Goal: Information Seeking & Learning: Learn about a topic

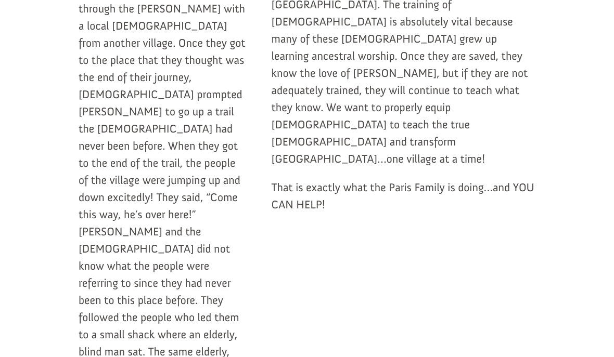
scroll to position [2047, 0]
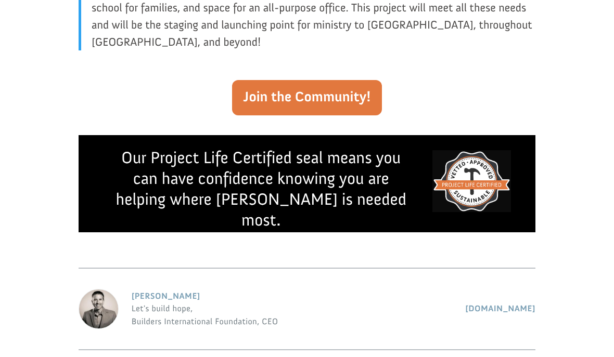
scroll to position [3376, 0]
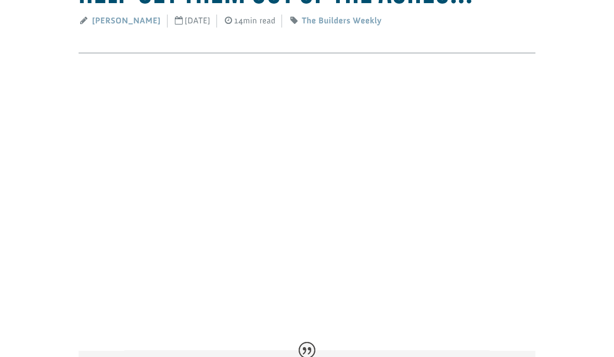
scroll to position [0, 0]
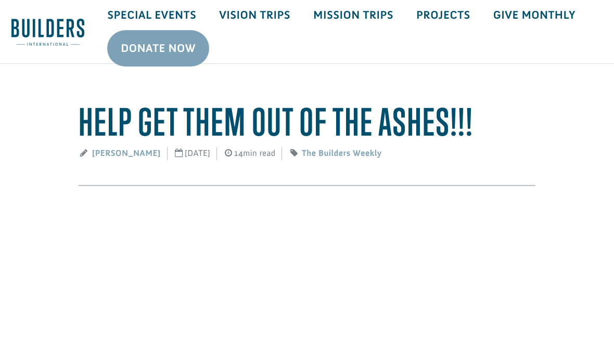
click at [181, 157] on span "February 19, 2020" at bounding box center [192, 154] width 50 height 26
click at [191, 157] on span "February 19, 2020" at bounding box center [192, 154] width 50 height 26
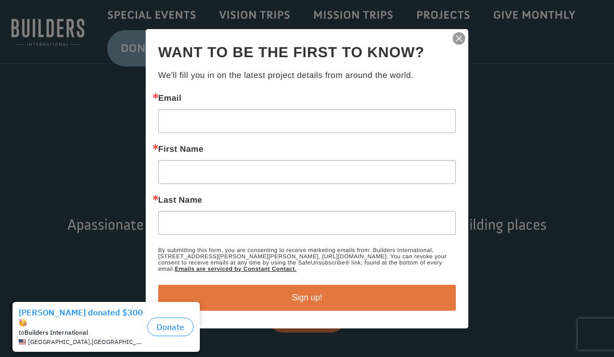
click at [461, 34] on img "button" at bounding box center [459, 38] width 15 height 15
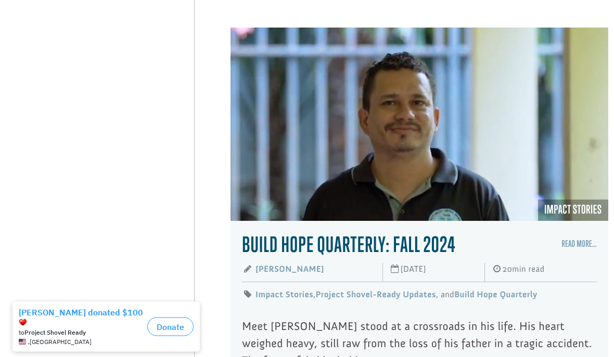
scroll to position [3764, 0]
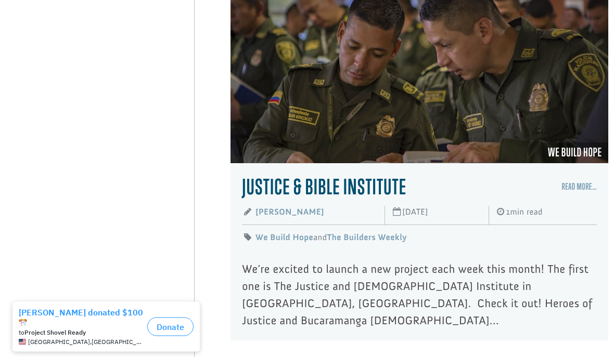
scroll to position [3331, 0]
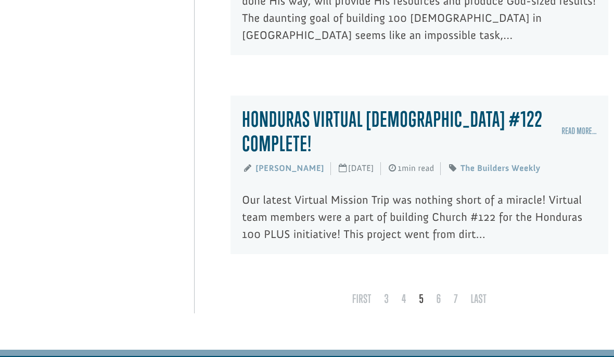
scroll to position [2798, 0]
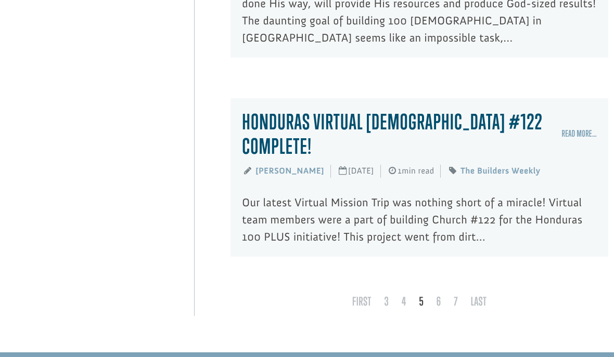
click at [438, 293] on link "6" at bounding box center [439, 302] width 18 height 19
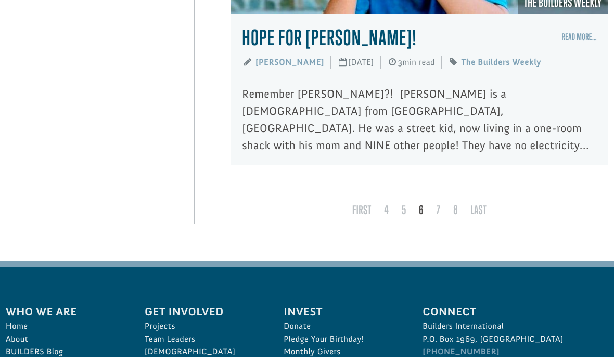
scroll to position [3655, 0]
click at [439, 202] on link "7" at bounding box center [438, 211] width 17 height 19
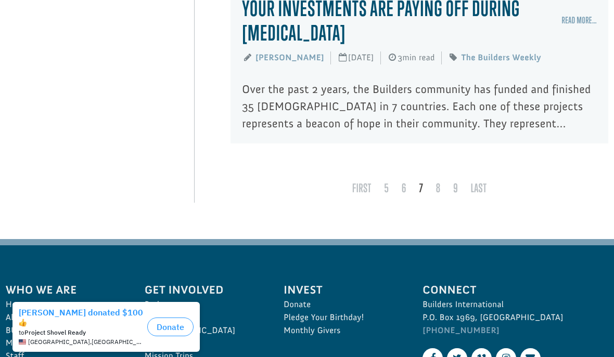
scroll to position [3872, 0]
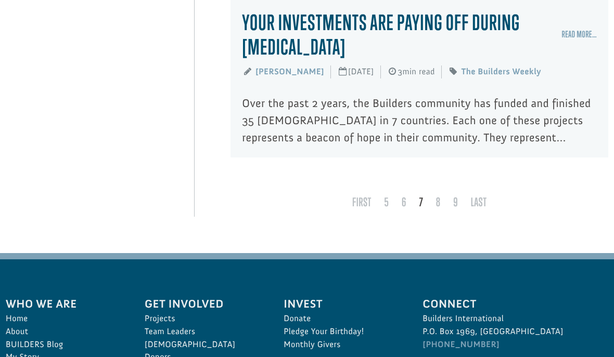
click at [439, 194] on link "8" at bounding box center [437, 203] width 17 height 19
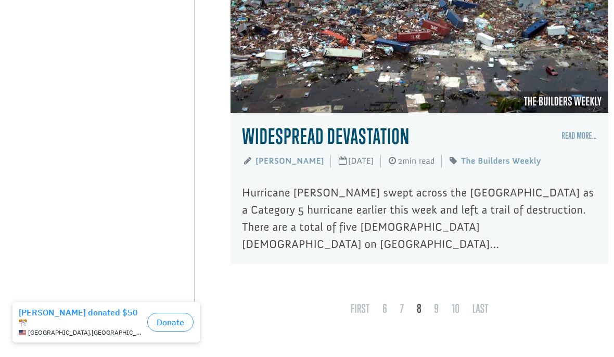
scroll to position [3097, 0]
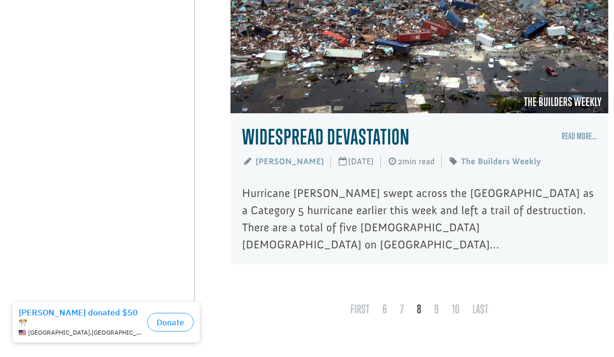
click at [436, 301] on link "9" at bounding box center [437, 310] width 18 height 19
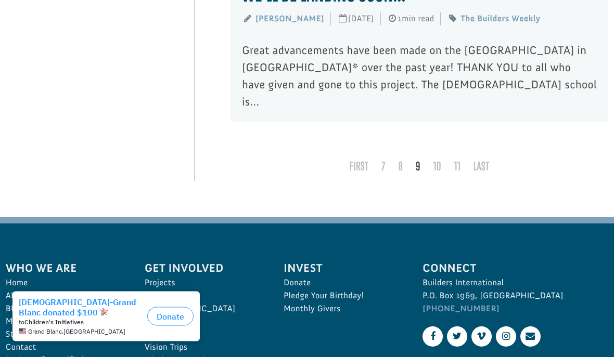
scroll to position [3949, 0]
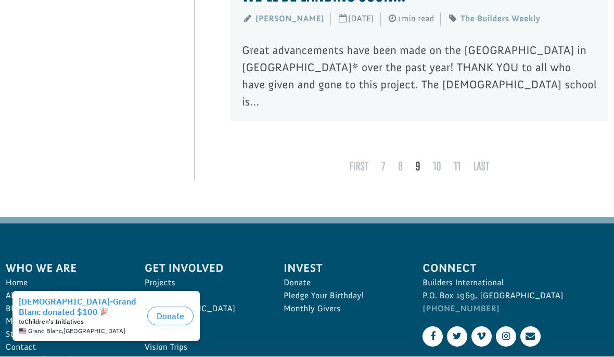
click at [436, 158] on link "10" at bounding box center [437, 167] width 21 height 19
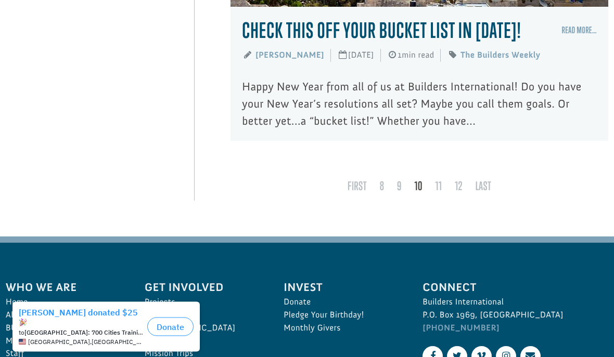
scroll to position [3894, 0]
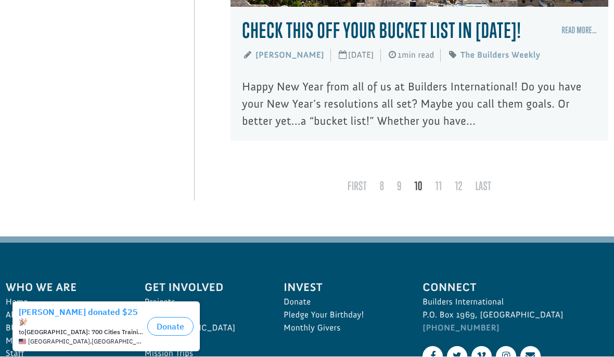
click at [437, 178] on link "11" at bounding box center [439, 187] width 20 height 19
